Goal: Information Seeking & Learning: Learn about a topic

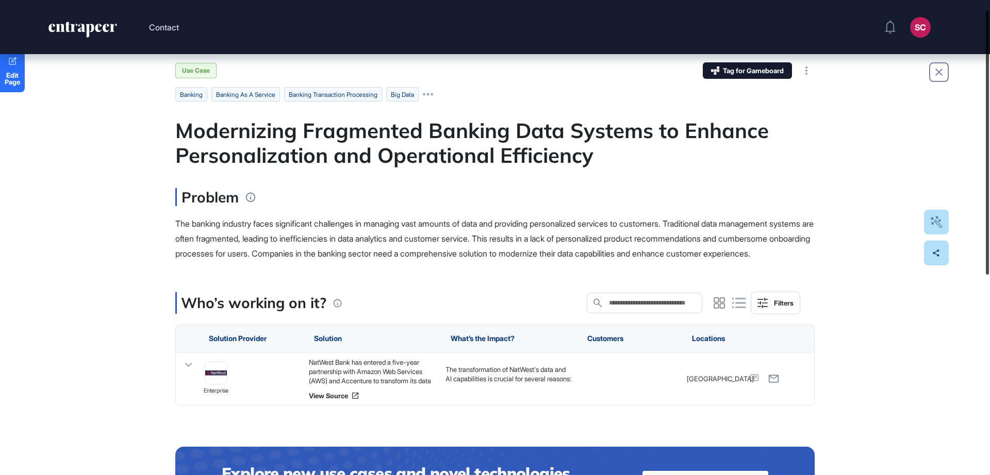
scroll to position [16, 0]
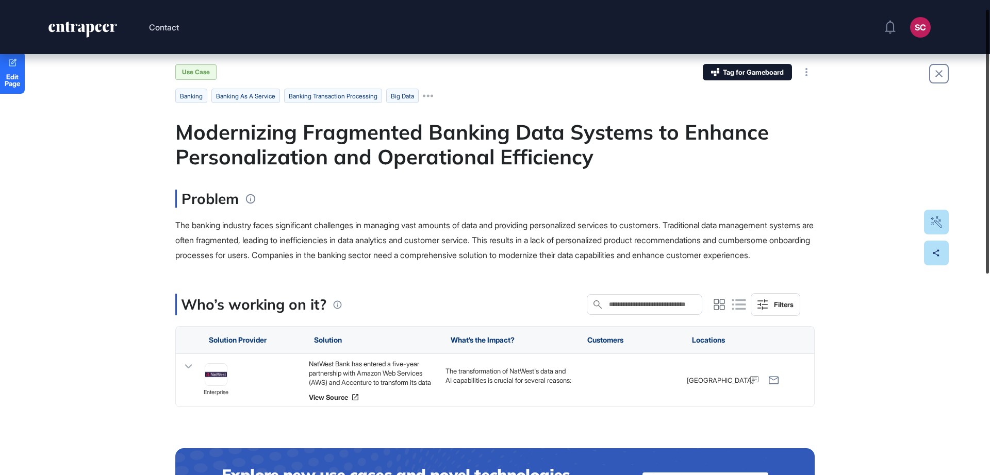
drag, startPoint x: 989, startPoint y: 104, endPoint x: 989, endPoint y: 113, distance: 9.3
click at [989, 113] on div at bounding box center [987, 142] width 3 height 264
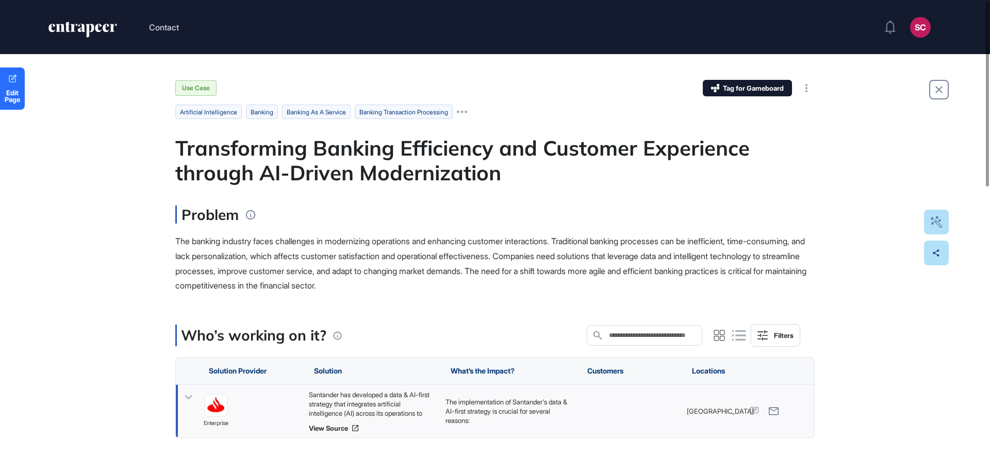
click at [454, 399] on p "The implementation of Santander's data & AI-first strategy is crucial for sever…" at bounding box center [508, 411] width 126 height 28
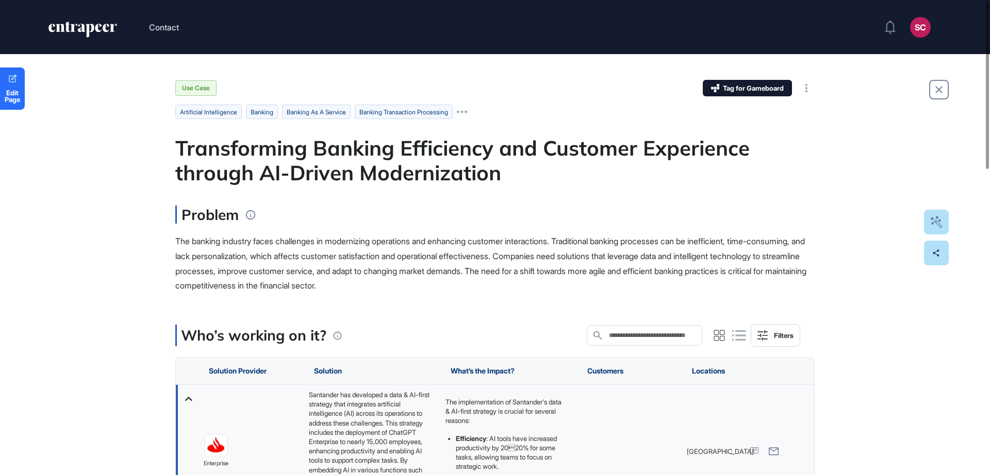
click at [440, 402] on div "Santander has developed a data & AI-first strategy that integrates artificial i…" at bounding box center [508, 451] width 137 height 133
